Goal: Task Accomplishment & Management: Complete application form

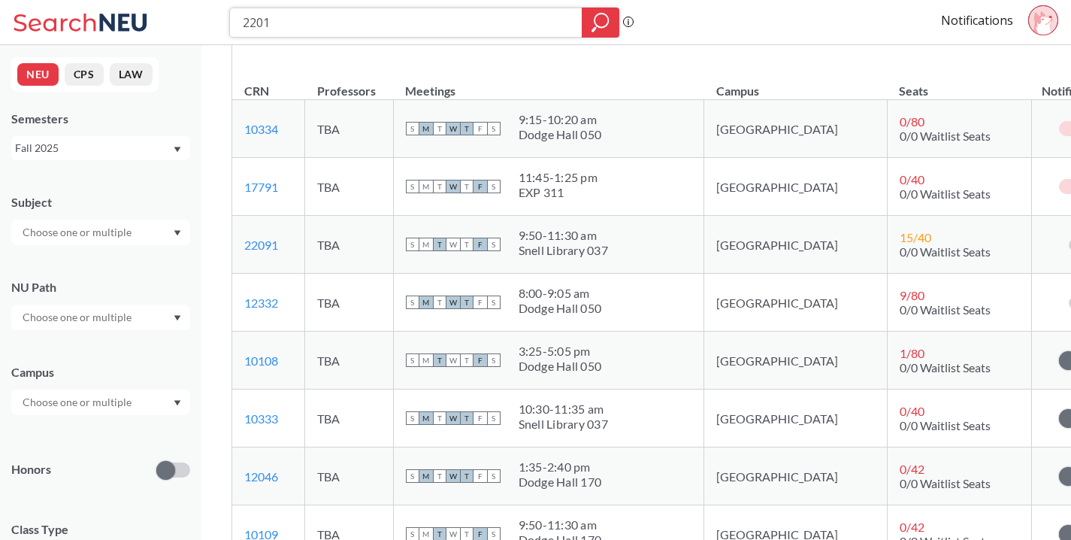
scroll to position [241, 0]
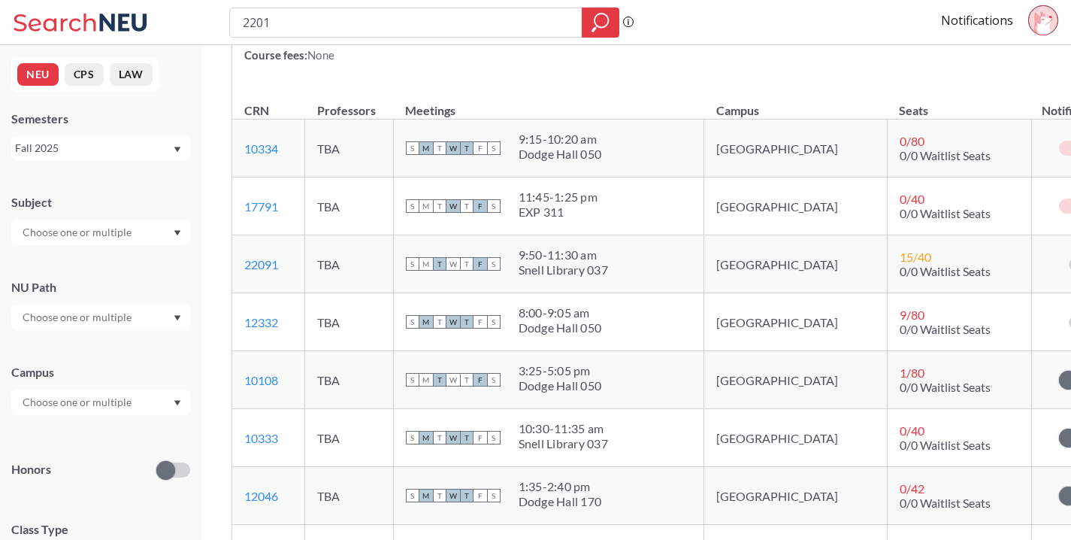
click at [654, 200] on div "S M T W T F S 11:45 - 1:25 pm EXP 311" at bounding box center [549, 205] width 286 height 33
click at [644, 201] on div "S M T W T F S 11:45 - 1:25 pm EXP 311" at bounding box center [549, 205] width 286 height 33
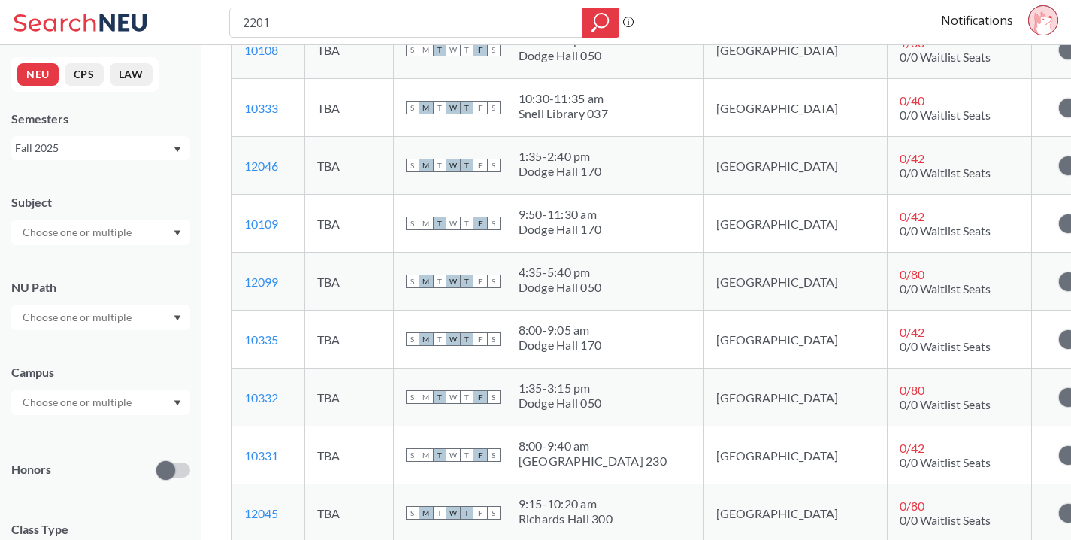
scroll to position [636, 0]
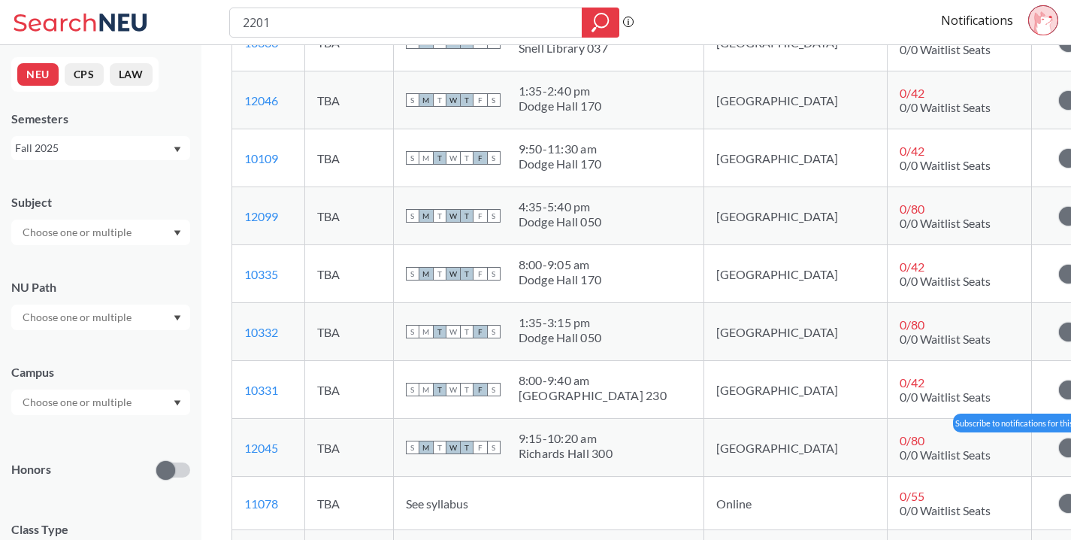
click at [1059, 450] on span at bounding box center [1068, 447] width 19 height 19
click at [1059, 440] on input "checkbox" at bounding box center [1059, 440] width 0 height 0
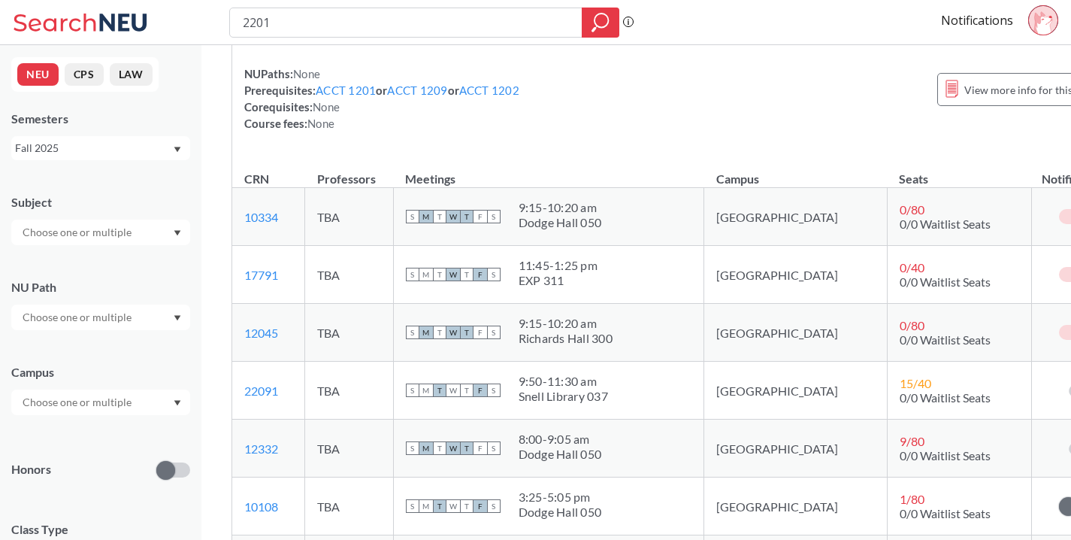
scroll to position [171, 0]
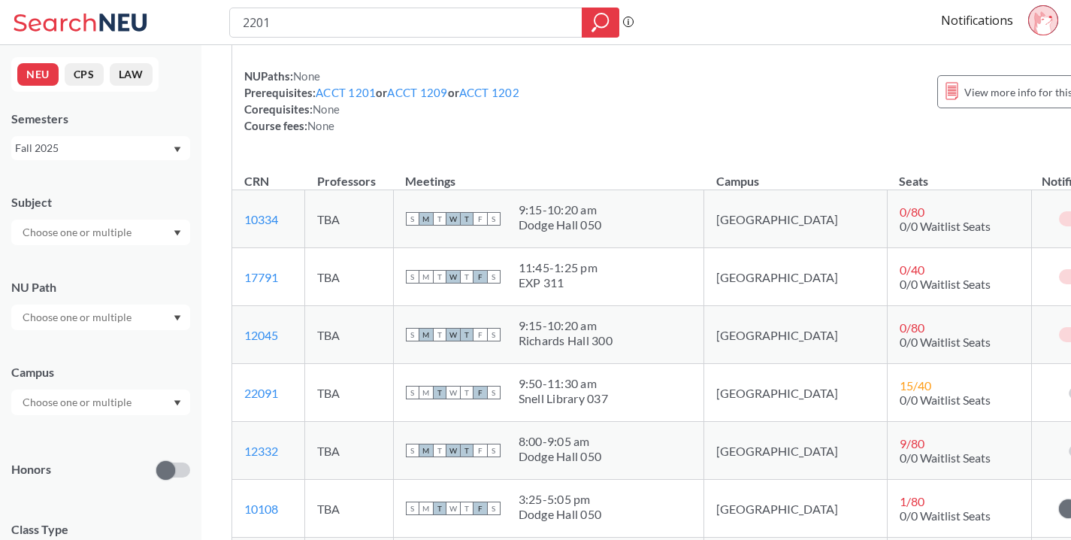
click at [1044, 212] on div at bounding box center [1076, 218] width 65 height 15
click at [1032, 209] on td at bounding box center [1076, 219] width 89 height 58
click at [1070, 224] on span at bounding box center [1083, 219] width 19 height 19
click at [1059, 211] on input "checkbox" at bounding box center [1059, 211] width 0 height 0
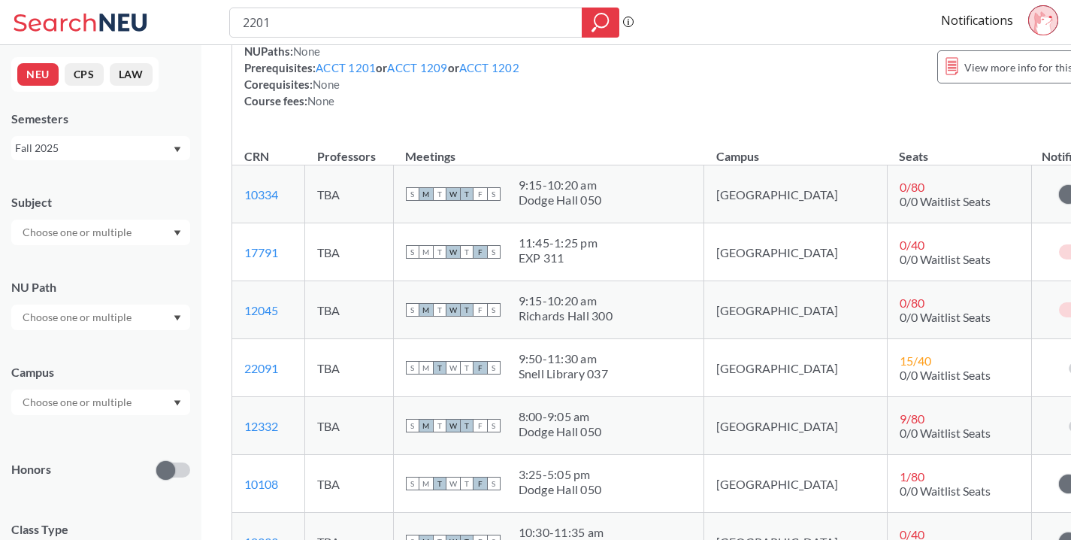
scroll to position [200, 0]
